Goal: Information Seeking & Learning: Check status

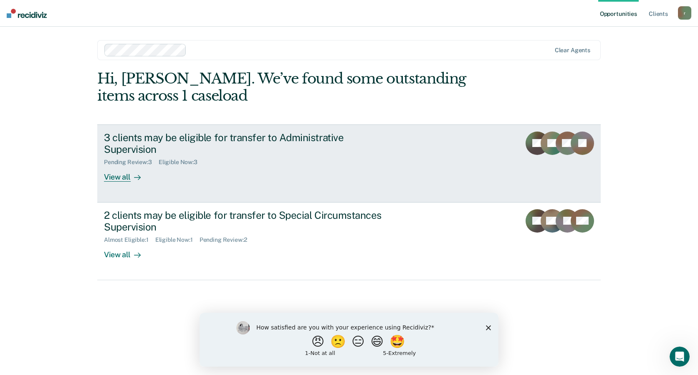
click at [123, 166] on div "View all" at bounding box center [127, 174] width 47 height 16
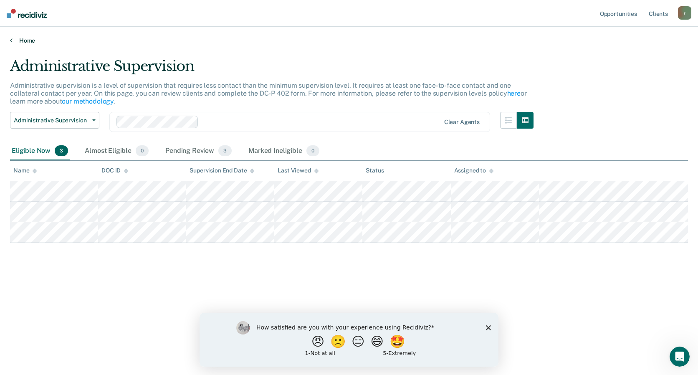
click at [25, 38] on link "Home" at bounding box center [349, 41] width 678 height 8
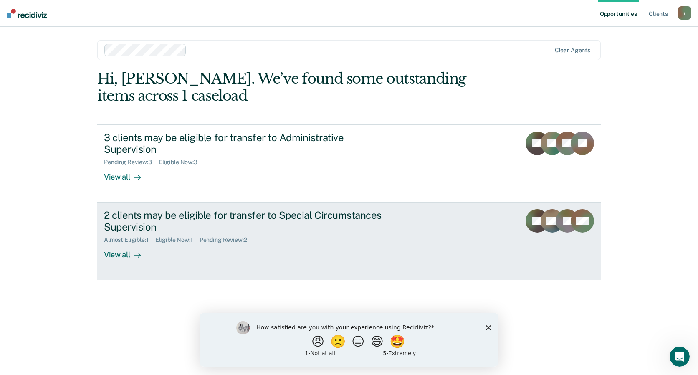
click at [112, 243] on div "View all" at bounding box center [127, 251] width 47 height 16
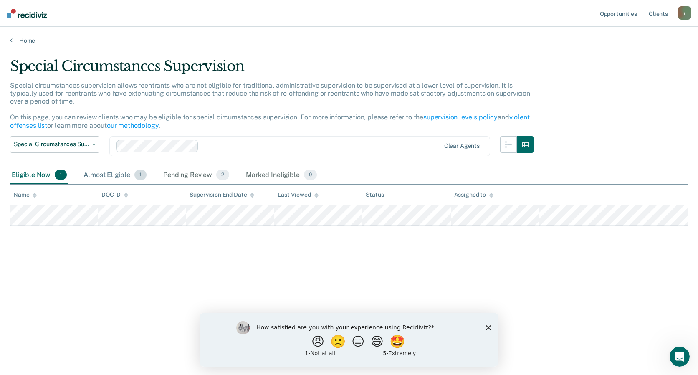
click at [106, 176] on div "Almost Eligible 1" at bounding box center [115, 175] width 66 height 18
click at [181, 174] on div "Pending Review 2" at bounding box center [195, 175] width 69 height 18
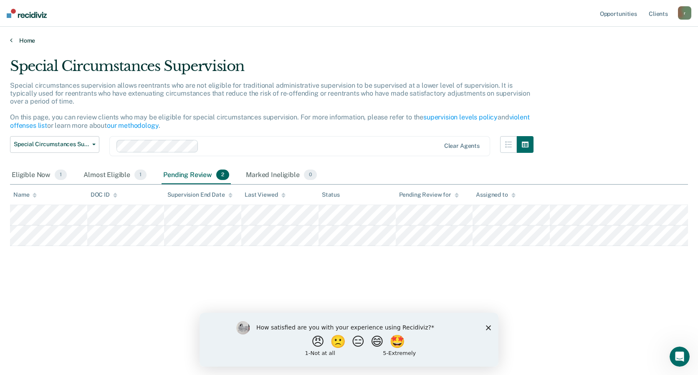
click at [24, 41] on link "Home" at bounding box center [349, 41] width 678 height 8
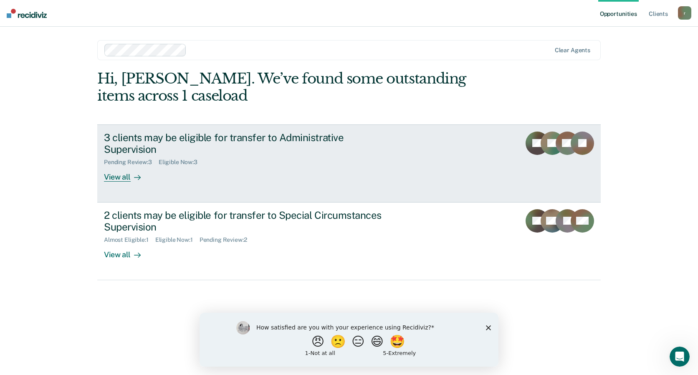
click at [118, 166] on div "View all" at bounding box center [127, 174] width 47 height 16
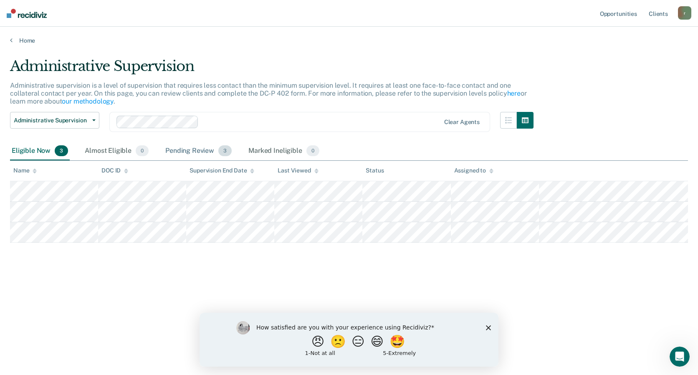
click at [199, 151] on div "Pending Review 3" at bounding box center [199, 151] width 70 height 18
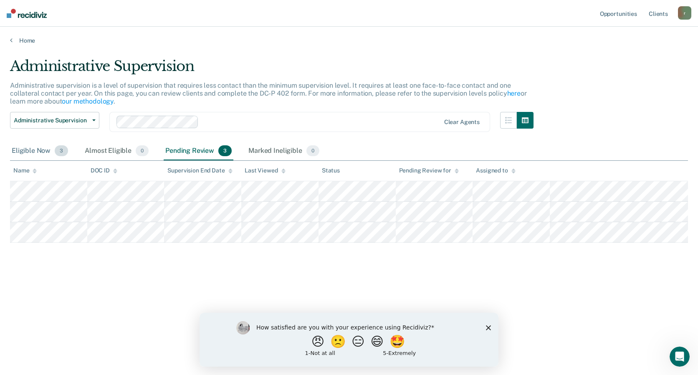
click at [29, 151] on div "Eligible Now 3" at bounding box center [40, 151] width 60 height 18
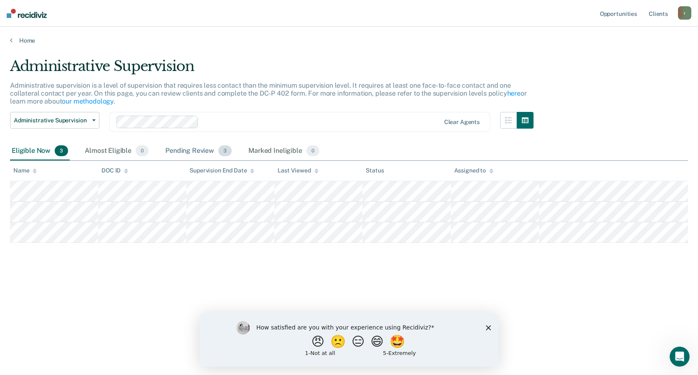
click at [196, 152] on div "Pending Review 3" at bounding box center [199, 151] width 70 height 18
